Goal: Transaction & Acquisition: Purchase product/service

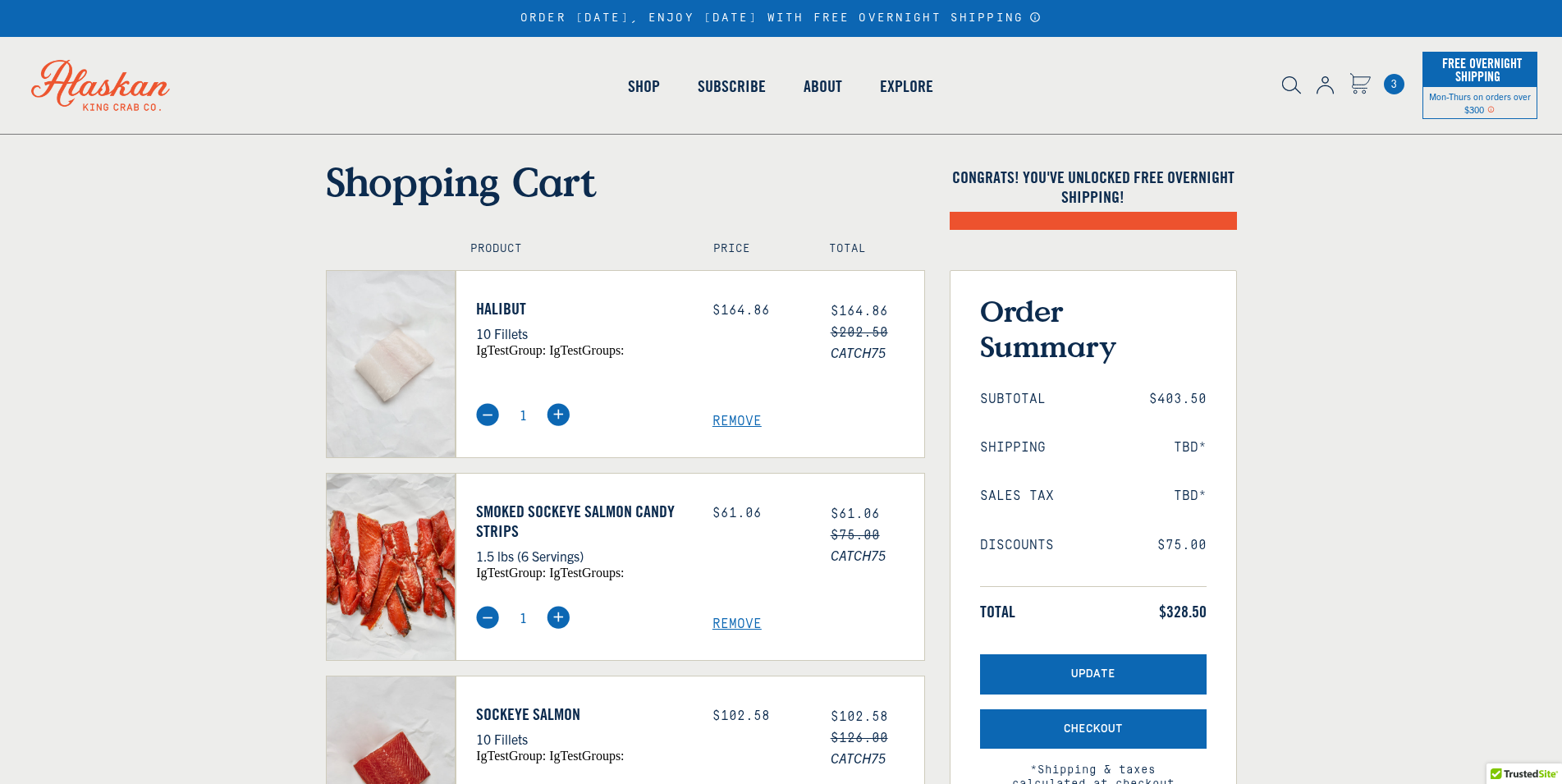
scroll to position [84, 0]
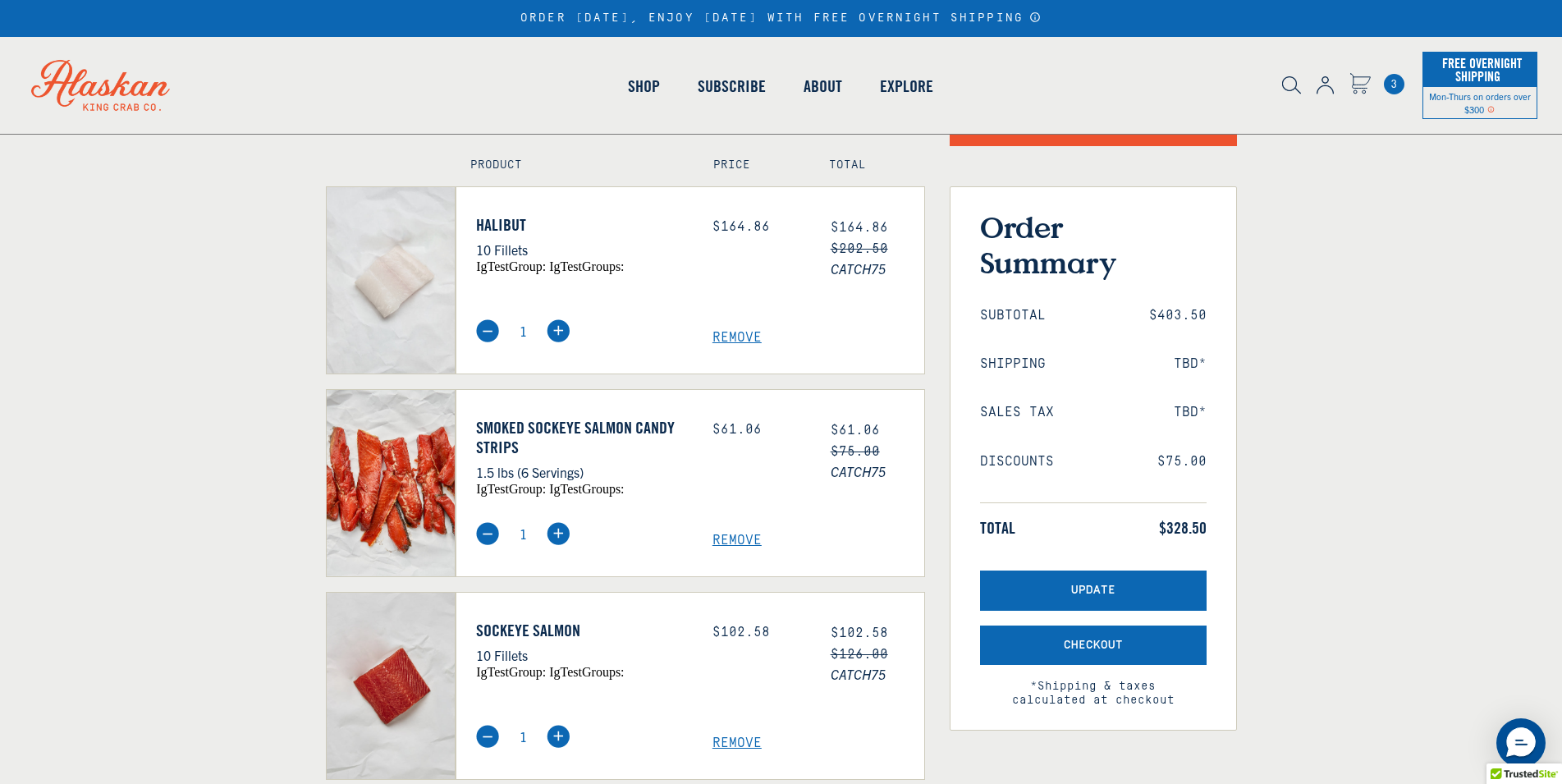
click at [744, 339] on span "Remove" at bounding box center [818, 338] width 211 height 16
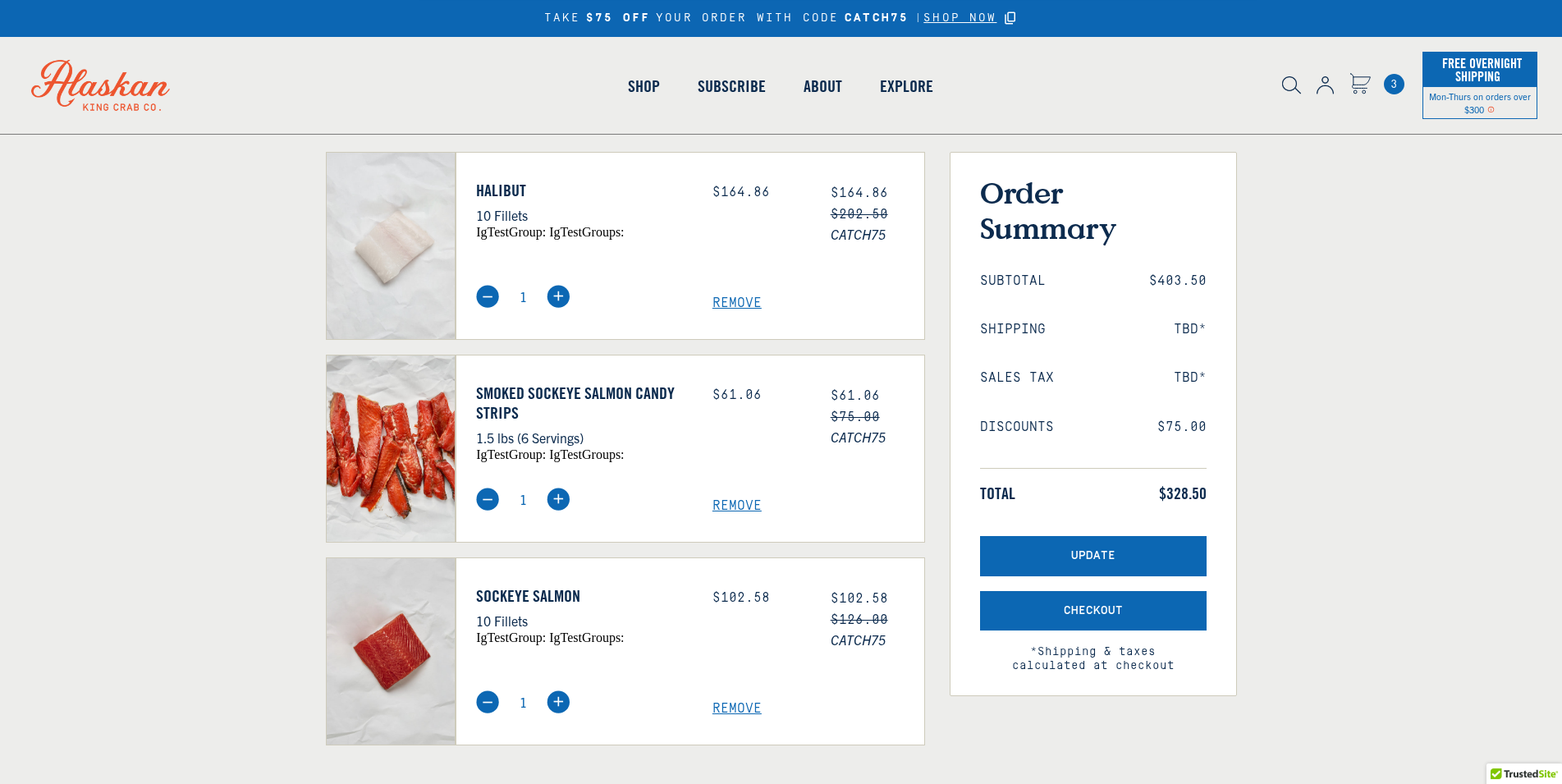
scroll to position [84, 0]
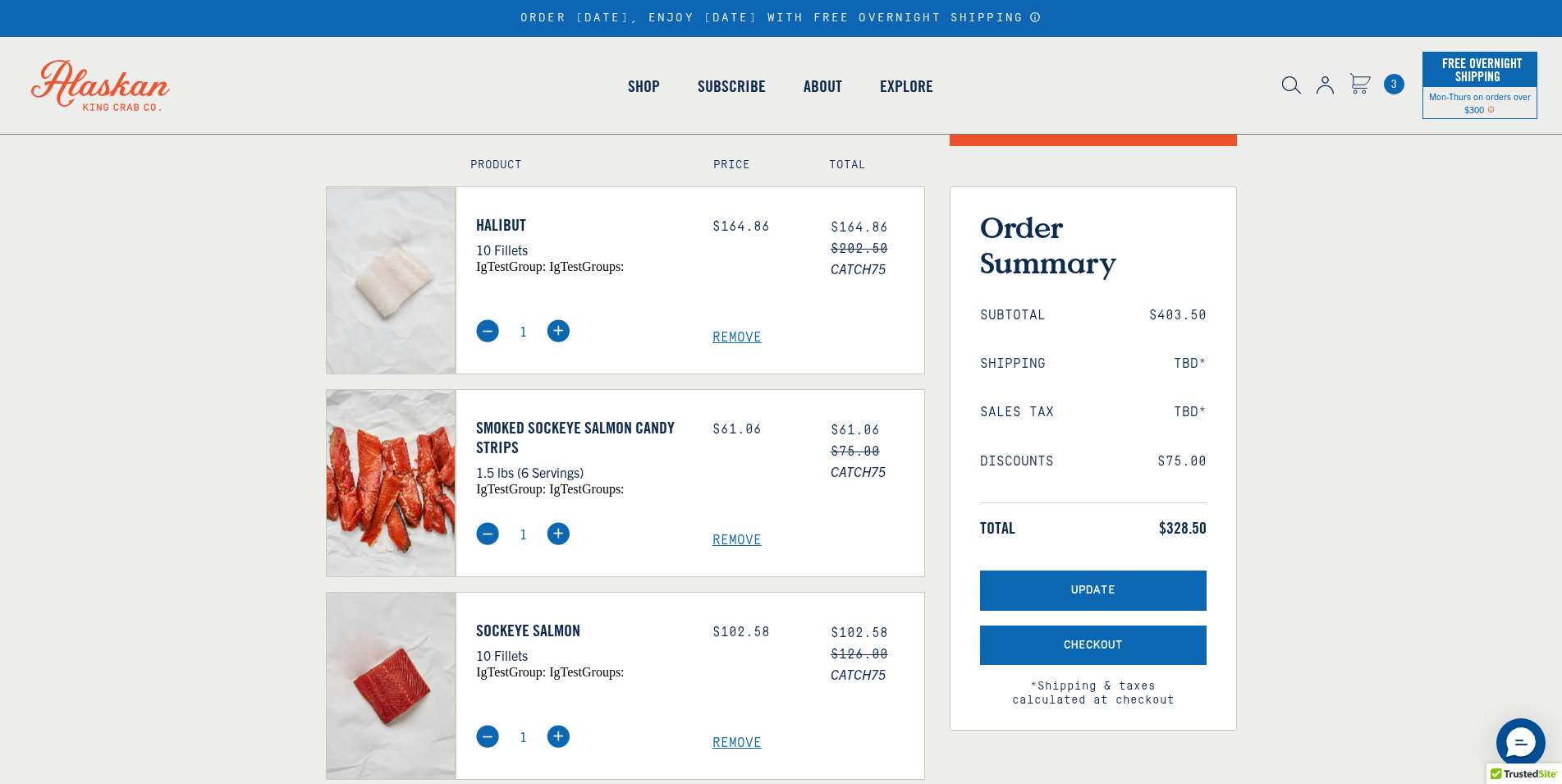
click at [728, 338] on span "Remove" at bounding box center [818, 338] width 211 height 16
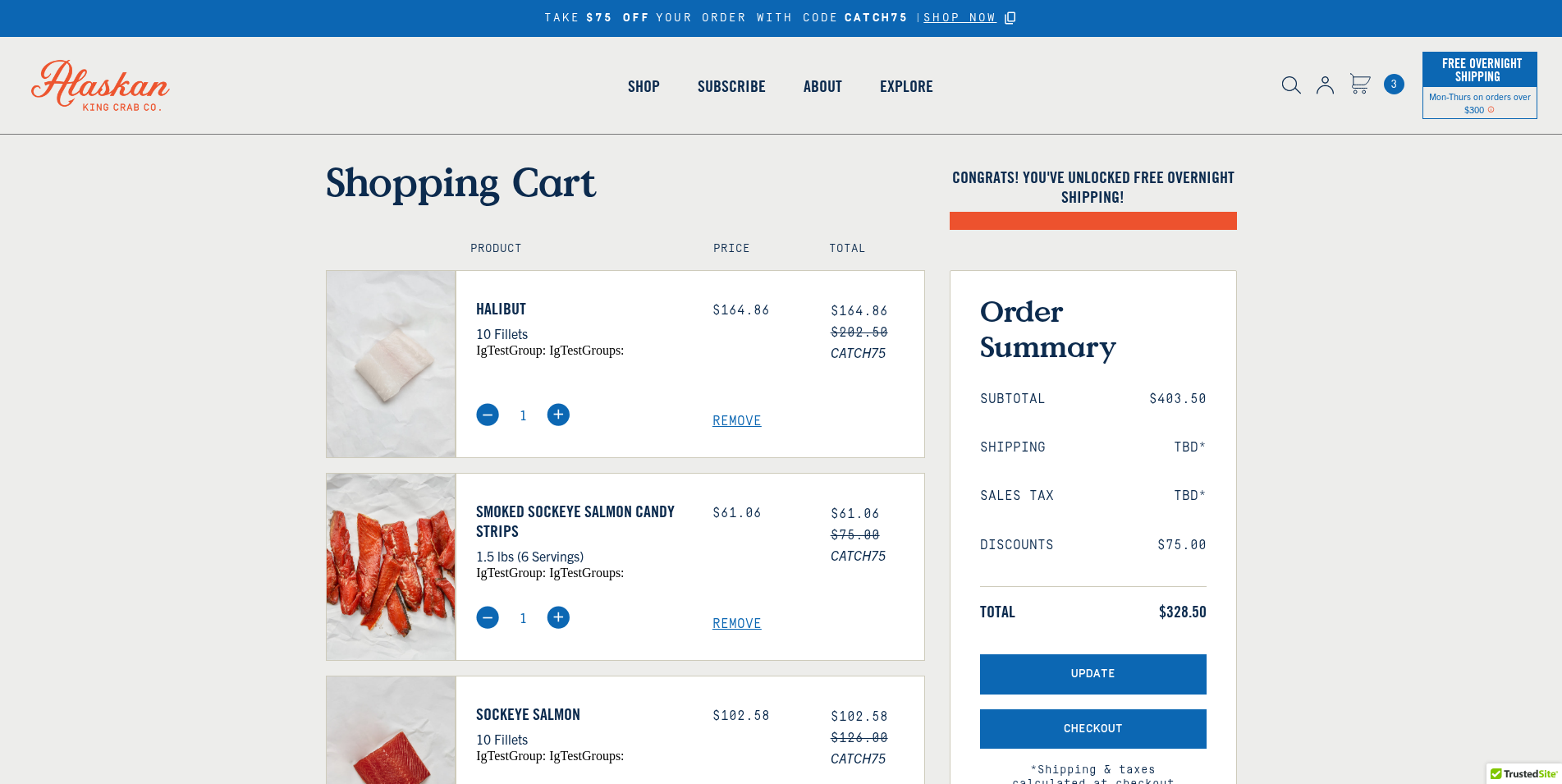
click at [487, 415] on img at bounding box center [487, 414] width 23 height 23
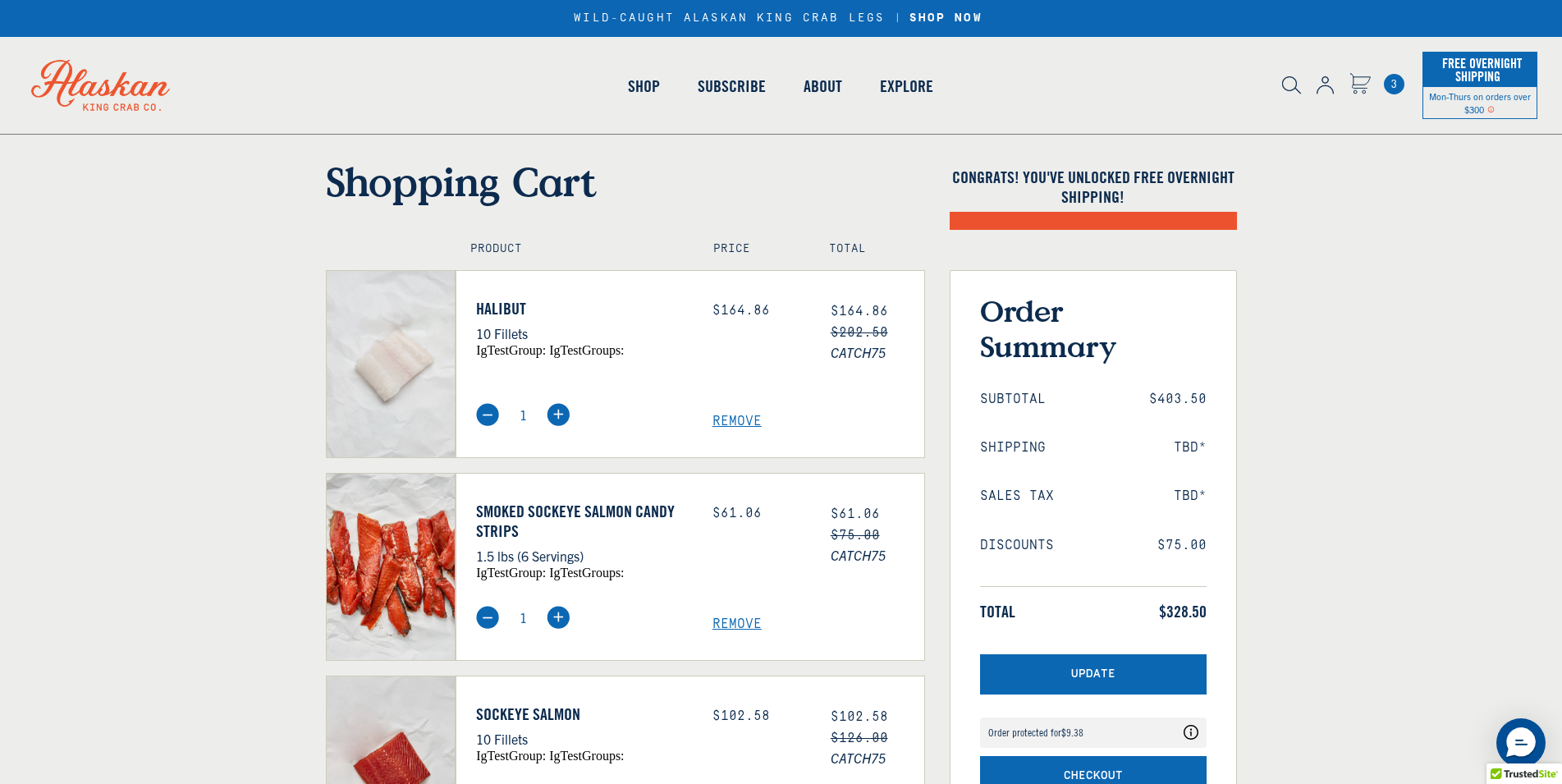
click at [734, 420] on span "Remove" at bounding box center [818, 421] width 211 height 16
click at [740, 423] on span "Remove" at bounding box center [818, 421] width 211 height 16
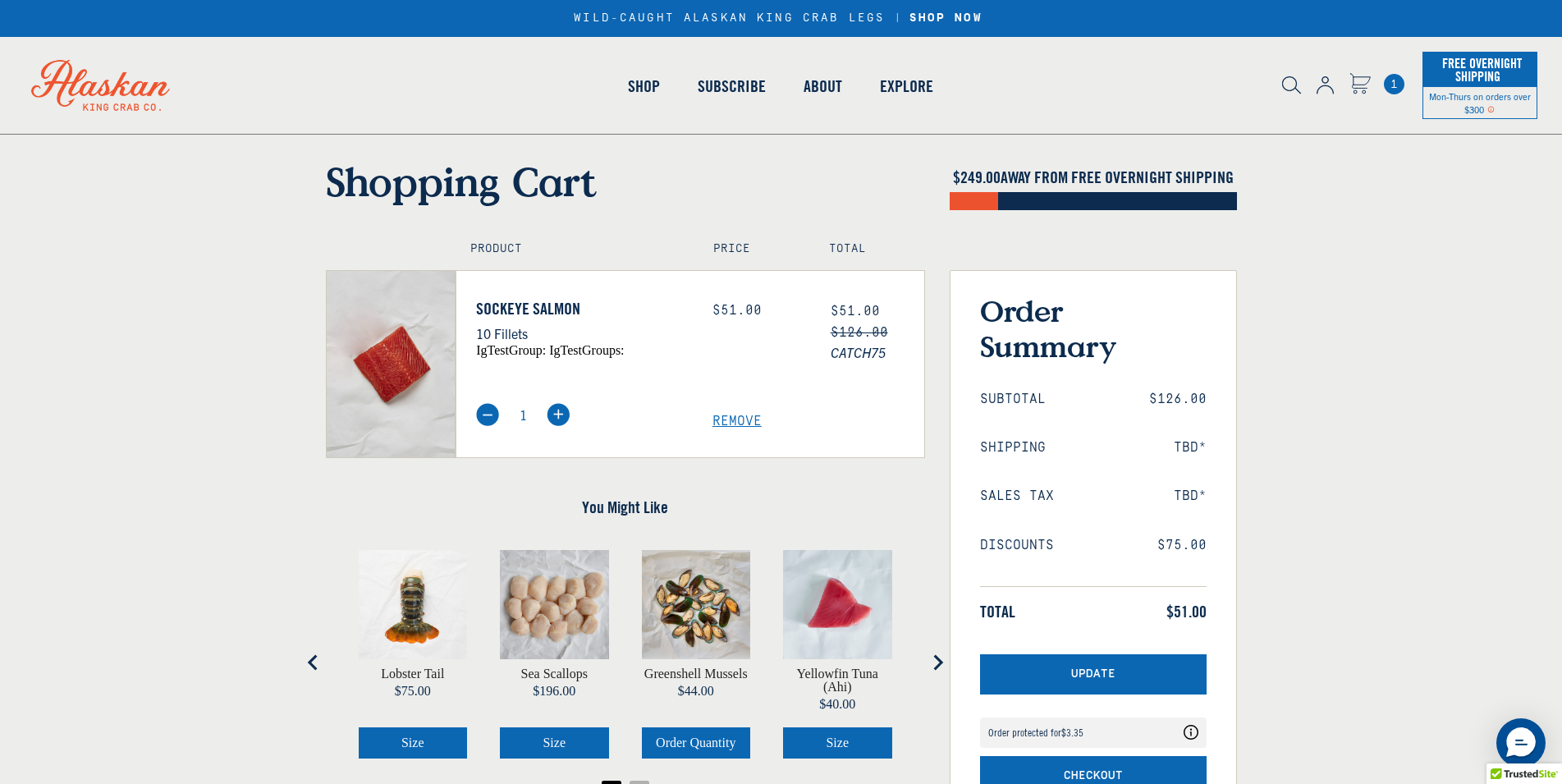
click at [747, 417] on span "Remove" at bounding box center [818, 421] width 211 height 16
click at [741, 422] on span "Remove" at bounding box center [818, 421] width 211 height 16
